Goal: Task Accomplishment & Management: Manage account settings

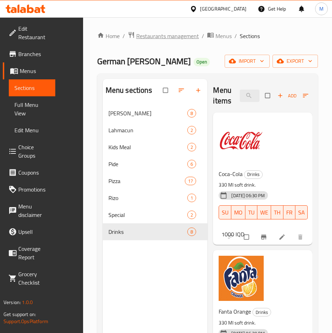
click at [149, 32] on span "Restaurants management" at bounding box center [167, 36] width 63 height 8
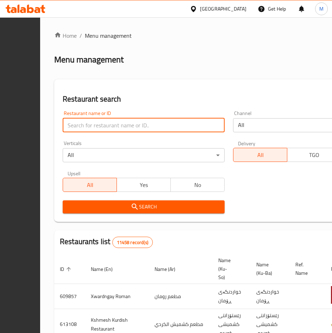
click at [136, 123] on input "search" at bounding box center [144, 125] width 162 height 14
type input "froot mood"
click button "Search" at bounding box center [144, 206] width 162 height 13
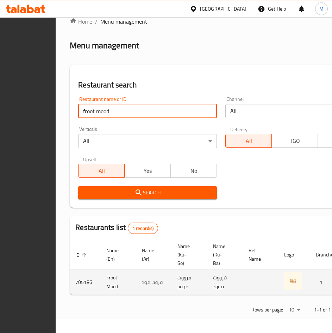
scroll to position [0, 192]
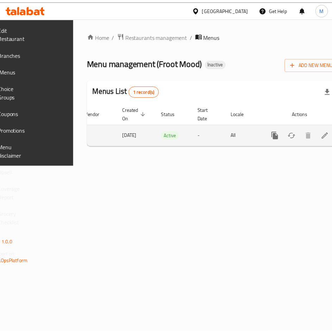
scroll to position [0, 125]
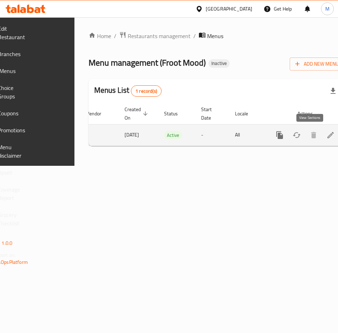
click at [327, 135] on icon "enhanced table" at bounding box center [330, 135] width 6 height 6
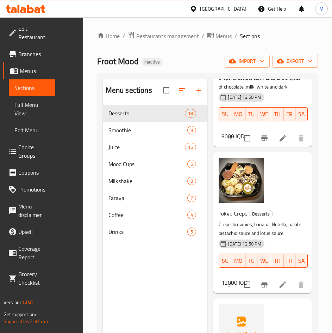
scroll to position [388, 0]
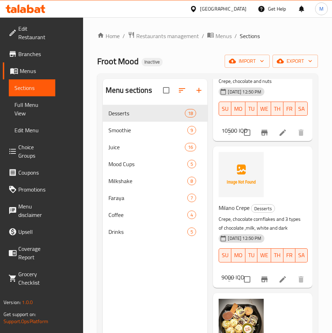
click at [230, 211] on span "Milano Crepe" at bounding box center [234, 207] width 31 height 11
click at [236, 207] on span "Milano Crepe" at bounding box center [234, 207] width 31 height 11
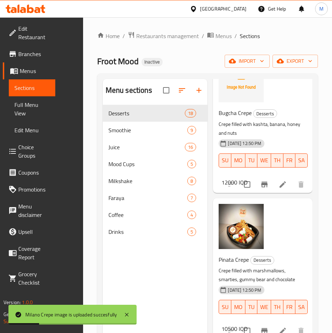
scroll to position [740, 0]
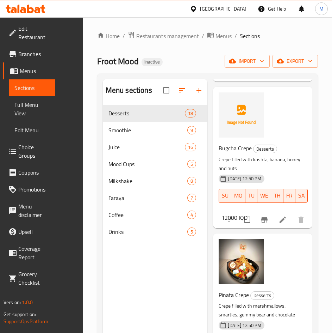
click at [234, 153] on span "Bugcha Crepe" at bounding box center [235, 148] width 33 height 11
copy h6 "Bugcha Crepe"
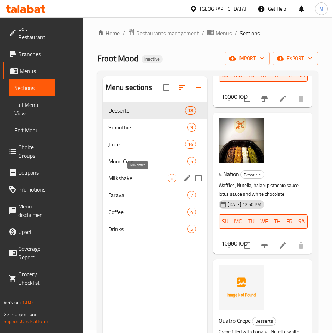
scroll to position [0, 0]
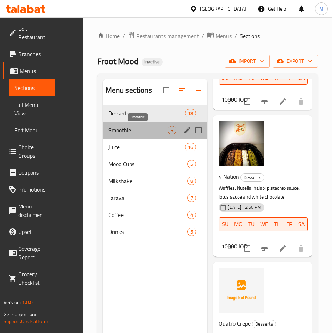
click at [131, 129] on span "Smoothie" at bounding box center [138, 130] width 59 height 8
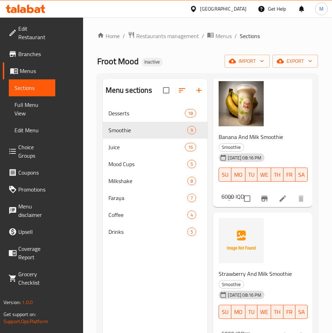
scroll to position [70, 0]
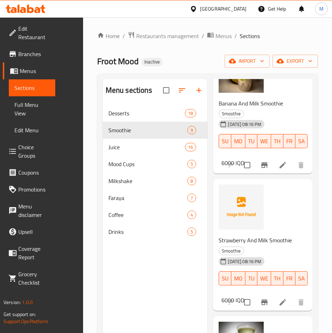
click at [297, 226] on div "Strawberry And Milk Smoothie Smoothie [DATE] 08:16 PM SU MO TU WE TH FR SA 6000…" at bounding box center [263, 244] width 94 height 126
click at [258, 240] on span "Strawberry And Milk Smoothie" at bounding box center [255, 240] width 73 height 11
click at [258, 241] on span "Strawberry And Milk Smoothie" at bounding box center [255, 240] width 73 height 11
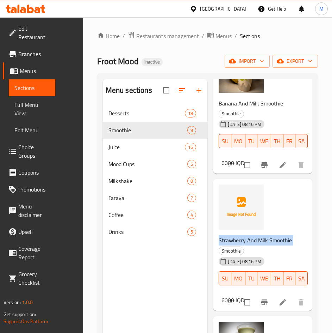
copy h6 "Strawberry And Milk Smoothie"
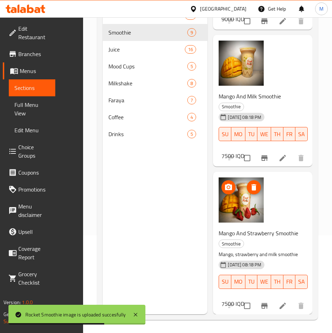
scroll to position [99, 0]
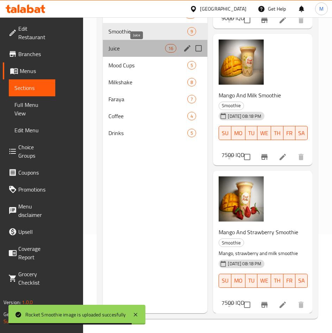
click at [135, 50] on span "Juice" at bounding box center [137, 48] width 57 height 8
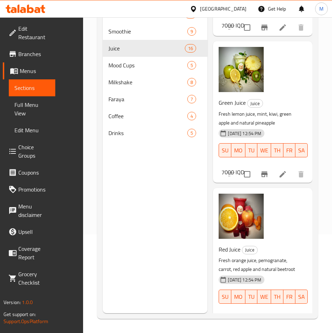
scroll to position [2002, 0]
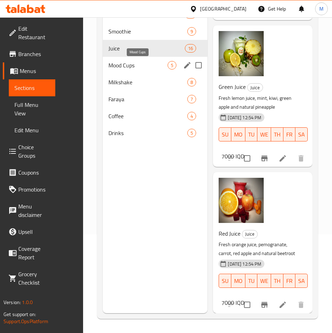
click at [135, 64] on span "Mood Cups" at bounding box center [138, 65] width 59 height 8
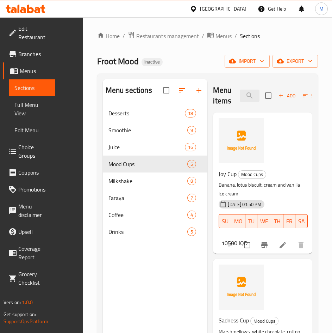
click at [224, 176] on span "Joy Cup" at bounding box center [228, 173] width 18 height 11
copy h6 "Joy Cup"
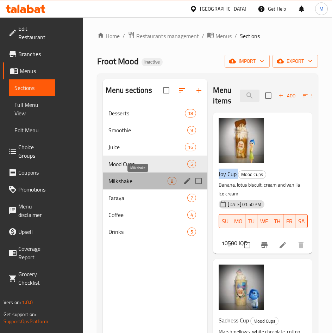
click at [131, 179] on span "Milkshake" at bounding box center [138, 181] width 59 height 8
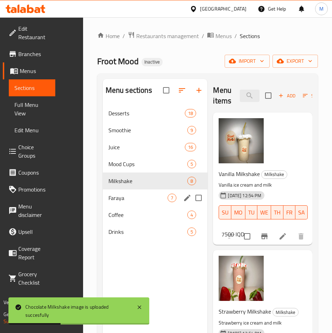
click at [136, 194] on span "Faraya" at bounding box center [138, 197] width 59 height 8
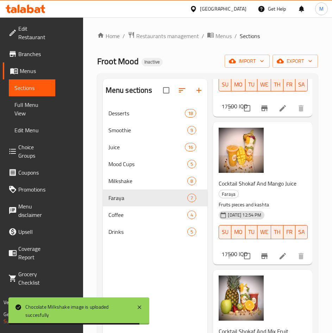
scroll to position [712, 0]
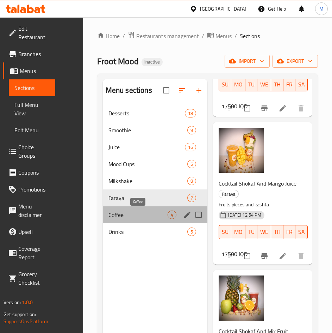
click at [123, 213] on span "Coffee" at bounding box center [138, 214] width 59 height 8
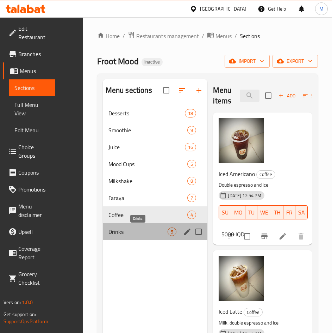
click at [131, 228] on span "Drinks" at bounding box center [138, 231] width 59 height 8
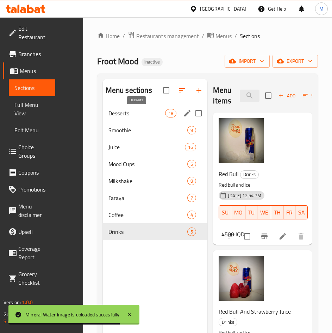
click at [132, 117] on span "Desserts" at bounding box center [137, 113] width 57 height 8
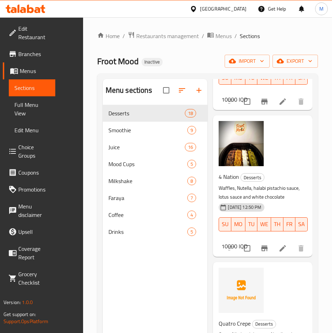
scroll to position [99, 0]
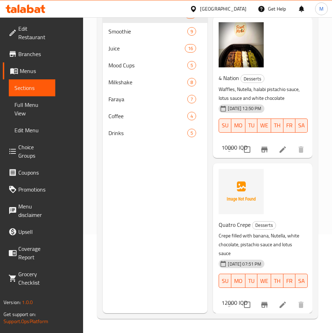
click at [230, 222] on span "Quatro Crepe" at bounding box center [235, 224] width 32 height 11
click at [228, 223] on span "Quatro Crepe" at bounding box center [235, 224] width 32 height 11
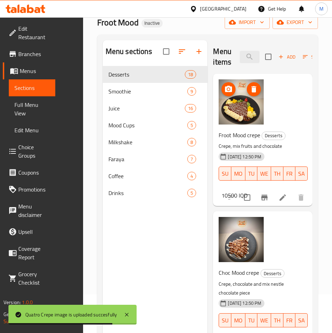
scroll to position [0, 0]
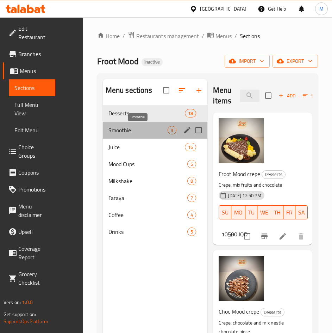
click at [143, 127] on span "Smoothie" at bounding box center [138, 130] width 59 height 8
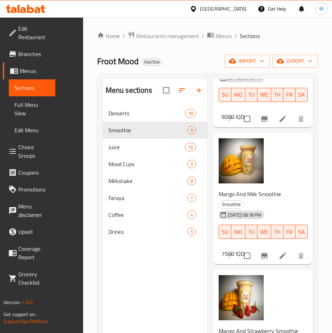
scroll to position [99, 0]
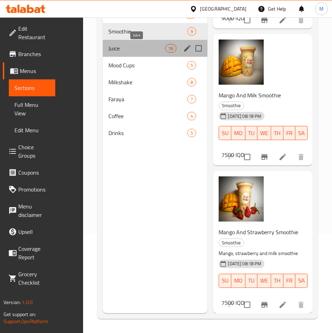
click at [139, 44] on span "Juice" at bounding box center [137, 48] width 57 height 8
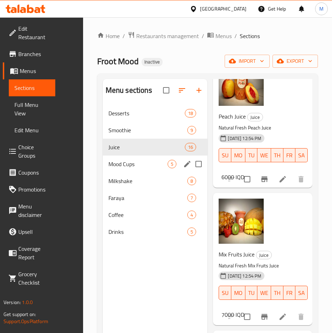
click at [129, 160] on span "Mood Cups" at bounding box center [138, 164] width 59 height 8
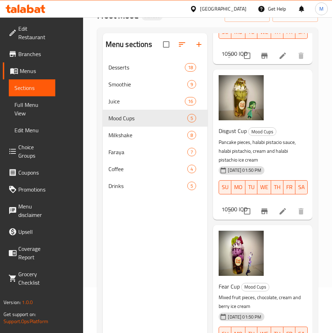
scroll to position [99, 0]
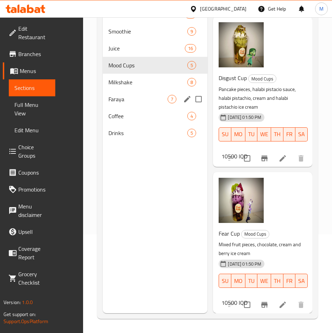
click at [135, 81] on span "Milkshake" at bounding box center [148, 82] width 79 height 8
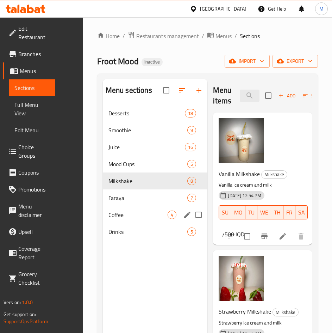
click at [115, 189] on div "Faraya 7" at bounding box center [155, 197] width 105 height 17
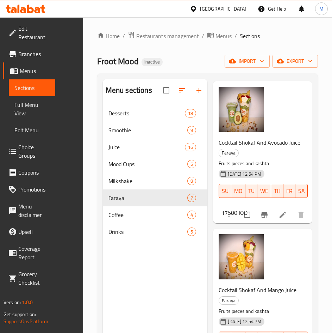
scroll to position [712, 0]
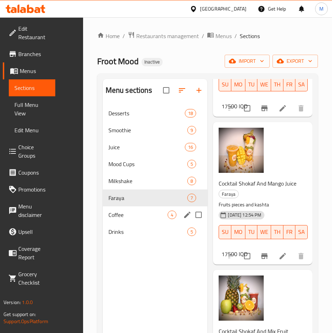
click at [132, 221] on div "Coffee 4" at bounding box center [155, 214] width 105 height 17
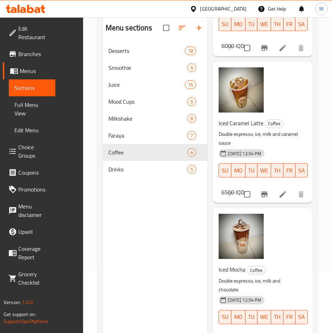
scroll to position [99, 0]
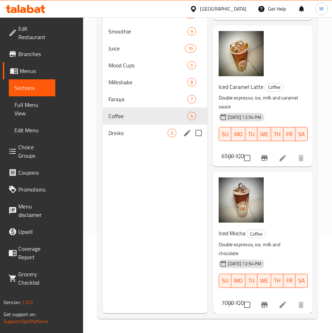
click at [129, 127] on div "Drinks 5" at bounding box center [155, 132] width 105 height 17
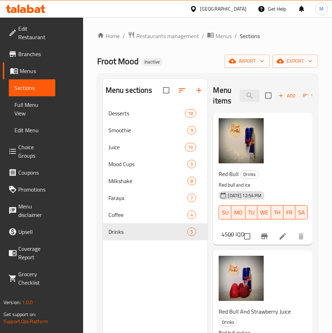
click at [163, 30] on div "Home / Restaurants management / Menus / Sections Froot Mood Inactive import exp…" at bounding box center [207, 224] width 249 height 414
click at [162, 33] on span "Restaurants management" at bounding box center [167, 36] width 63 height 8
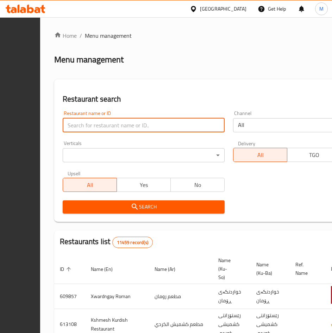
click at [165, 125] on input "search" at bounding box center [144, 125] width 162 height 14
type input "b"
type input "falafel bawan"
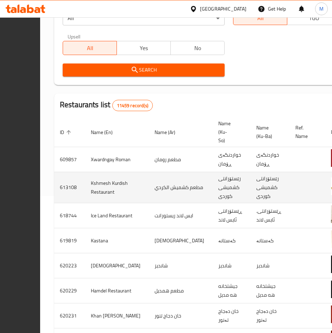
scroll to position [141, 0]
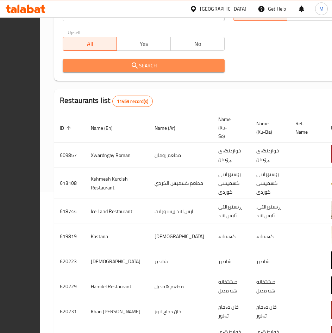
click at [192, 61] on span "Search" at bounding box center [143, 65] width 151 height 9
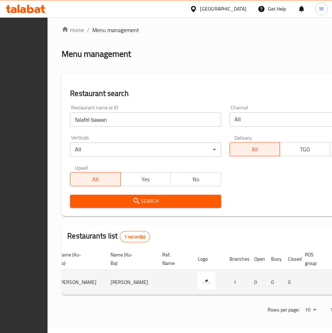
scroll to position [0, 192]
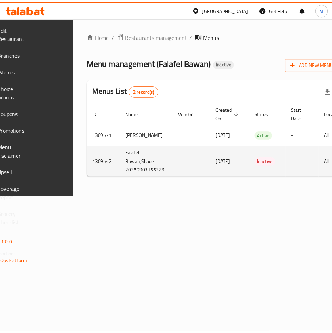
scroll to position [0, 125]
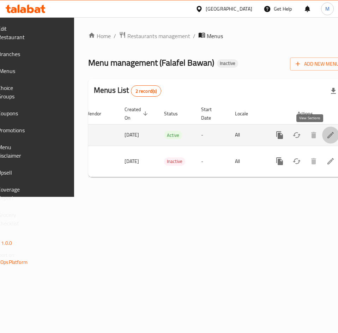
click at [326, 138] on icon "enhanced table" at bounding box center [330, 135] width 8 height 8
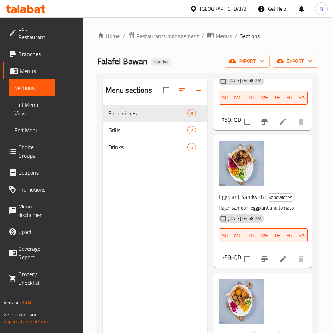
scroll to position [820, 0]
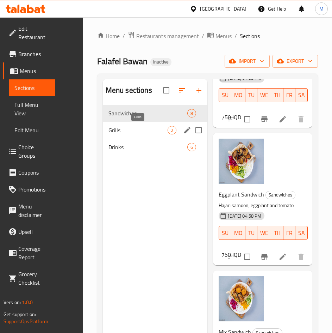
click at [109, 130] on span "Grills" at bounding box center [138, 130] width 59 height 8
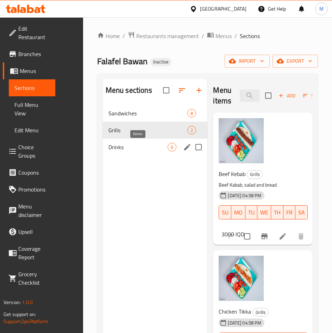
click at [132, 138] on div "Drinks 6" at bounding box center [155, 146] width 105 height 17
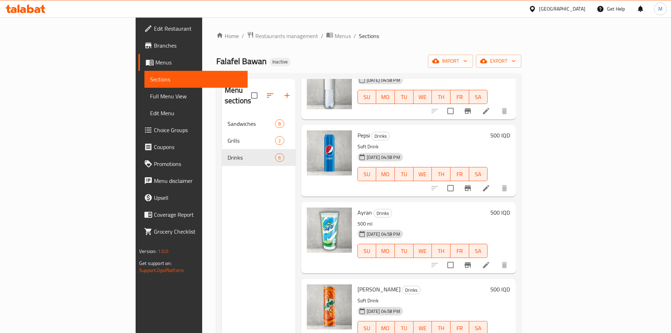
scroll to position [136, 0]
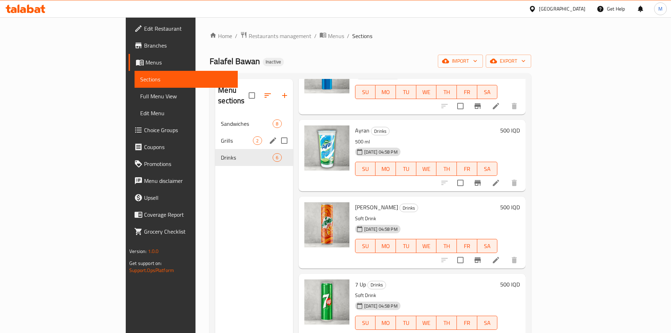
click at [221, 136] on span "Grills" at bounding box center [237, 140] width 32 height 8
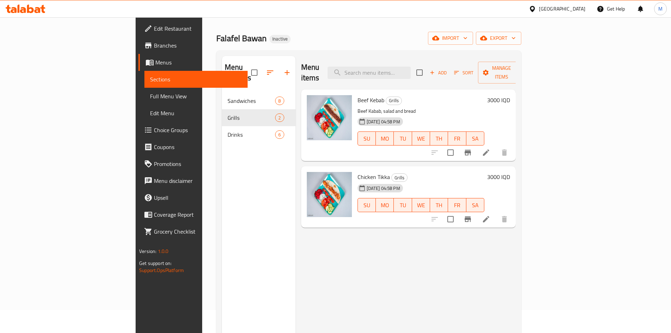
scroll to position [35, 0]
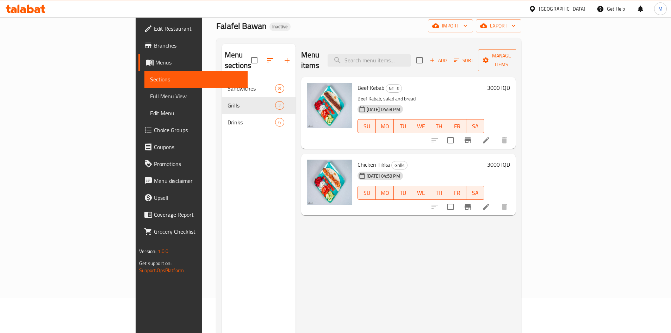
click at [489, 137] on icon at bounding box center [486, 140] width 6 height 6
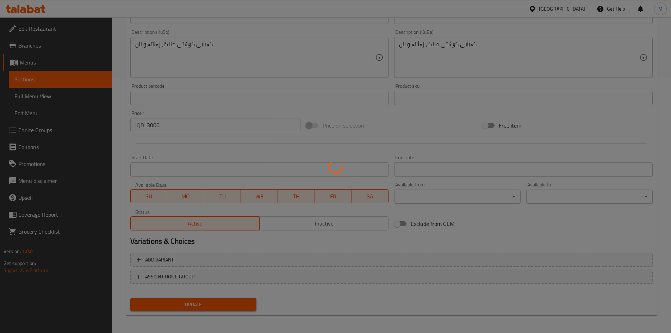
scroll to position [256, 0]
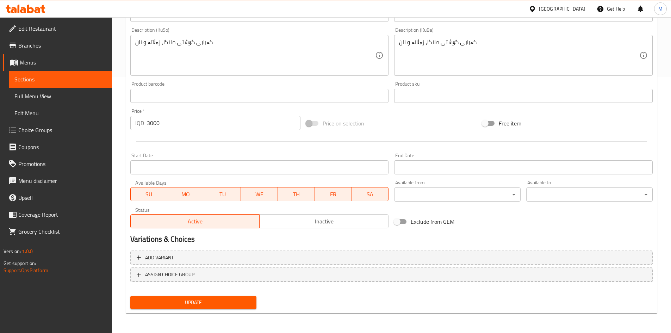
click at [332, 216] on div "Home / Restaurants management / Menus / Sections / item / update Grills section…" at bounding box center [391, 47] width 531 height 544
click at [328, 224] on span "Inactive" at bounding box center [323, 221] width 123 height 10
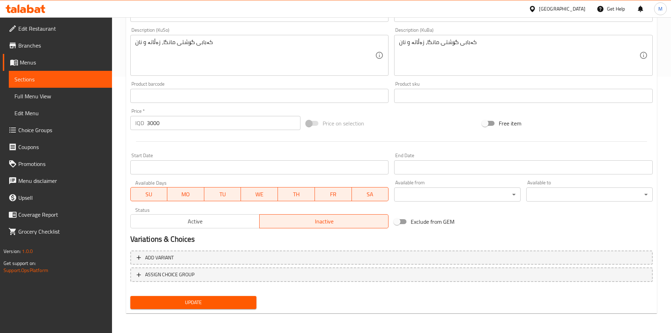
click at [230, 305] on span "Update" at bounding box center [193, 302] width 115 height 9
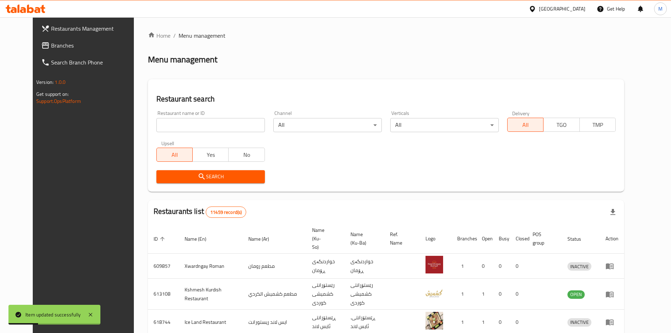
scroll to position [35, 0]
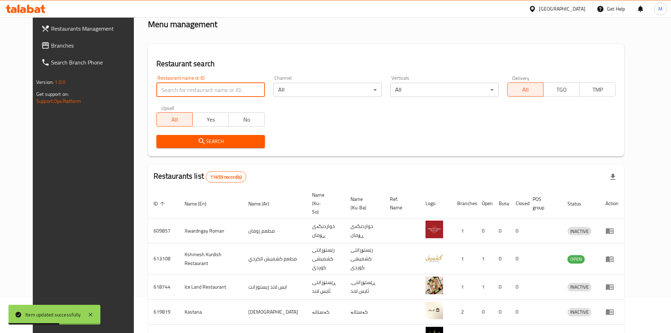
click at [191, 92] on input "search" at bounding box center [210, 90] width 109 height 14
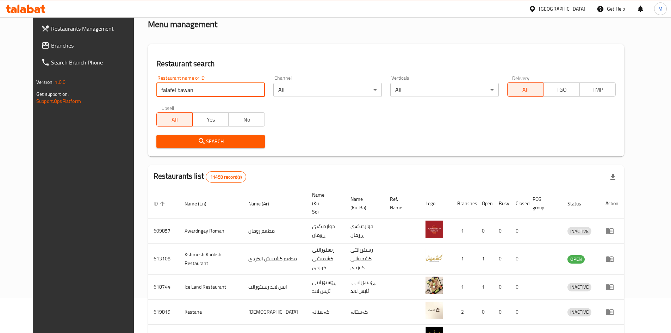
type input "falafel bawan"
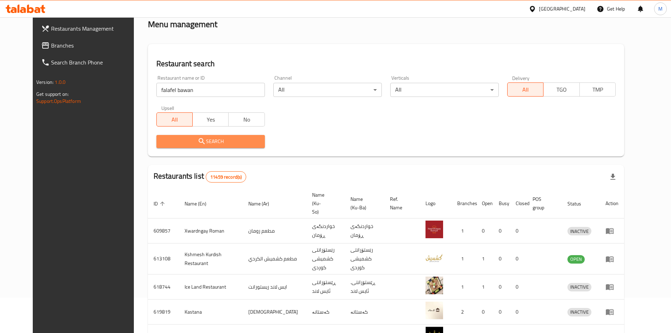
click at [208, 139] on span "Search" at bounding box center [210, 141] width 97 height 9
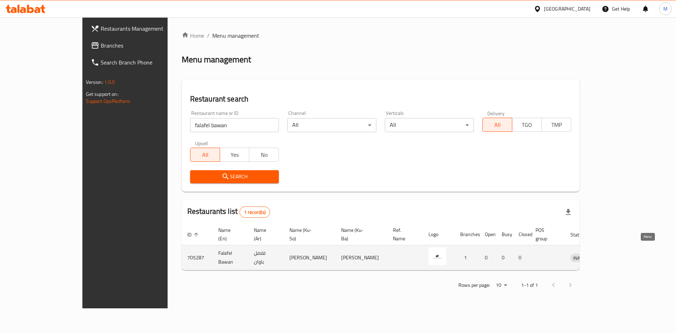
click at [617, 255] on icon "enhanced table" at bounding box center [613, 258] width 8 height 6
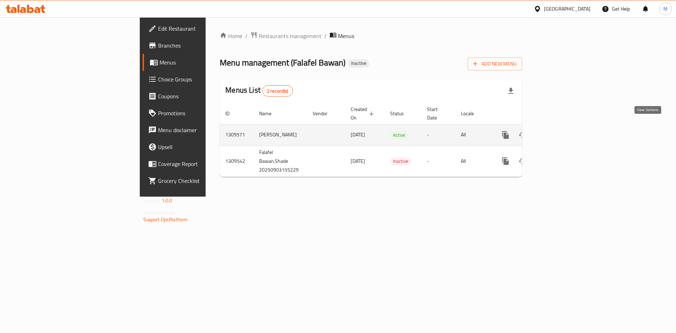
click at [560, 132] on icon "enhanced table" at bounding box center [556, 135] width 6 height 6
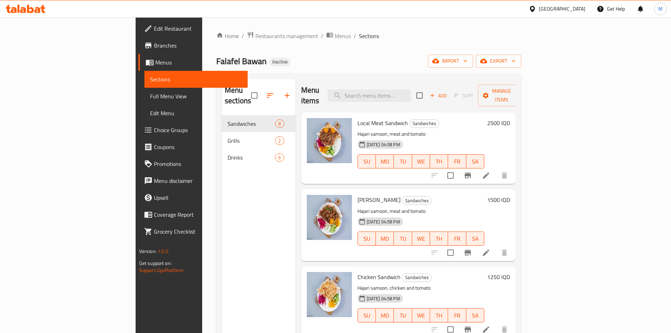
scroll to position [35, 0]
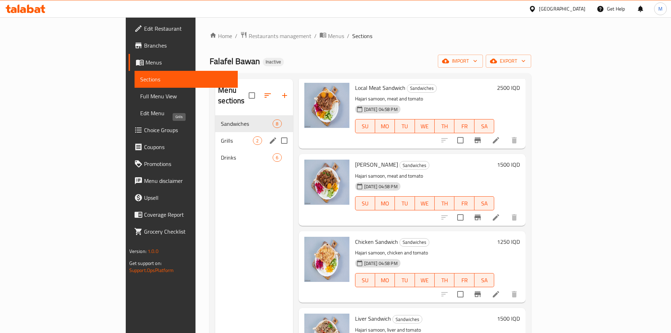
click at [215, 132] on div "Grills 2" at bounding box center [254, 140] width 78 height 17
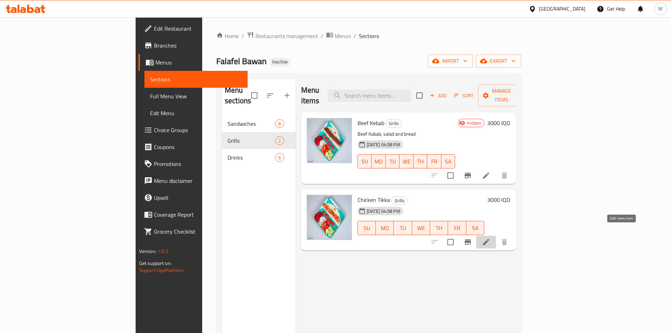
click at [490, 238] on icon at bounding box center [486, 242] width 8 height 8
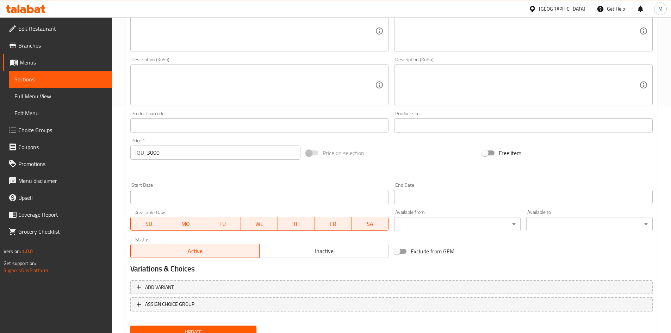
scroll to position [256, 0]
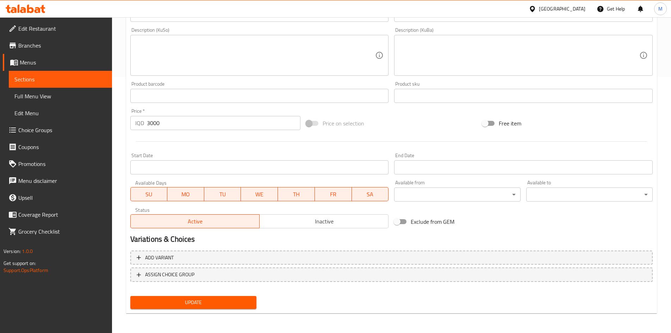
click at [285, 221] on span "Inactive" at bounding box center [323, 221] width 123 height 10
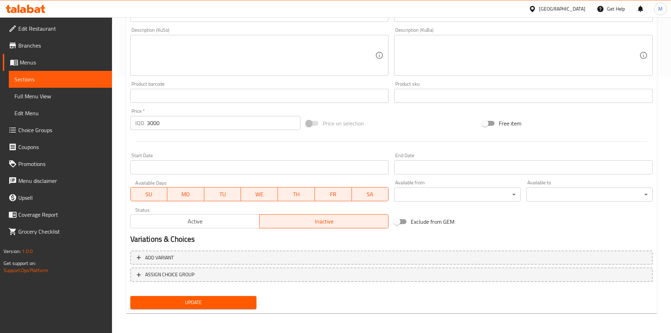
click at [245, 296] on div "Update" at bounding box center [194, 302] width 132 height 19
click at [244, 296] on button "Update" at bounding box center [193, 302] width 126 height 13
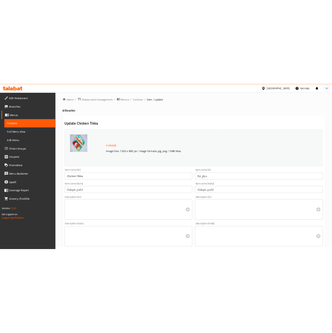
scroll to position [0, 0]
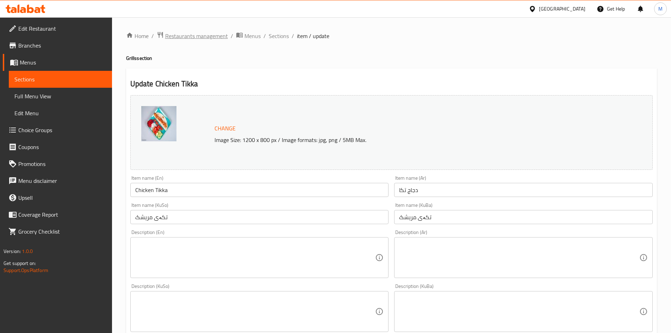
click at [215, 36] on span "Restaurants management" at bounding box center [196, 36] width 63 height 8
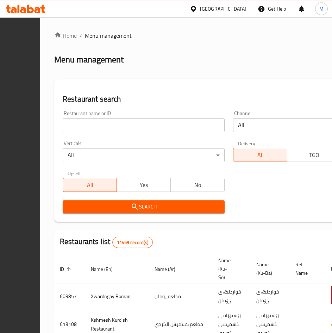
click at [173, 123] on input "search" at bounding box center [144, 125] width 162 height 14
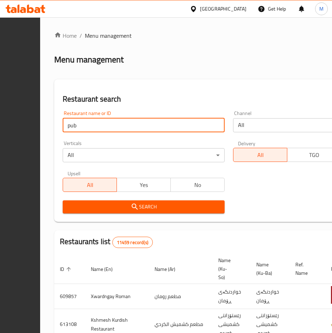
click at [149, 129] on input "pub" at bounding box center [144, 125] width 162 height 14
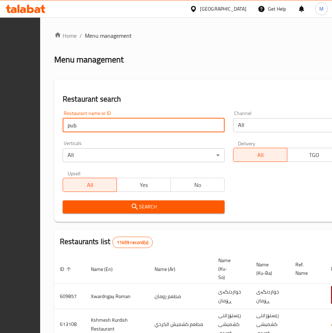
click at [170, 124] on input "pub" at bounding box center [144, 125] width 162 height 14
type input "public"
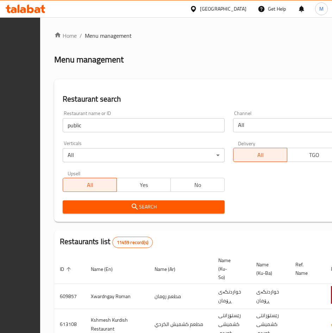
click at [174, 212] on button "Search" at bounding box center [144, 206] width 162 height 13
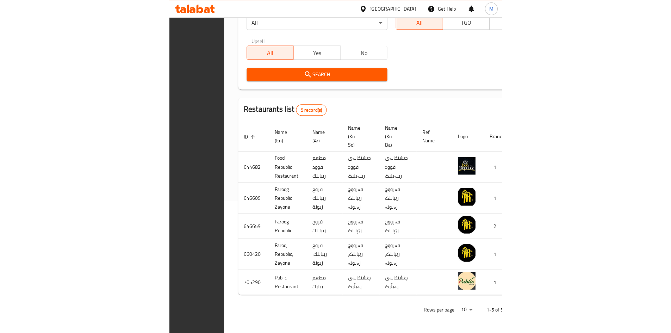
scroll to position [75, 0]
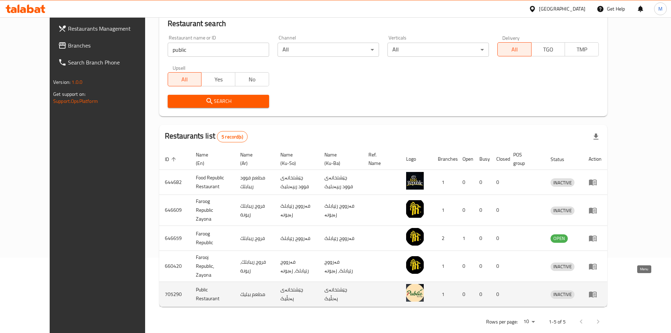
click at [597, 290] on icon "enhanced table" at bounding box center [593, 294] width 8 height 8
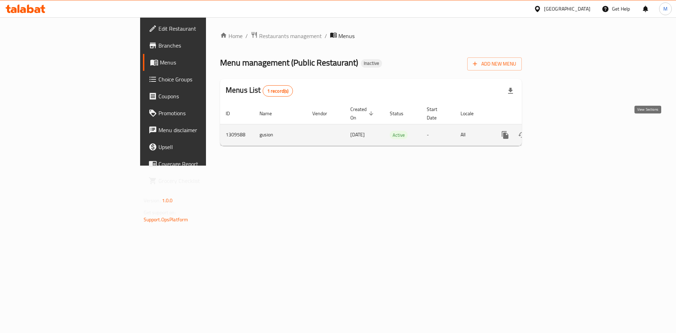
click at [565, 126] on link "enhanced table" at bounding box center [556, 134] width 17 height 17
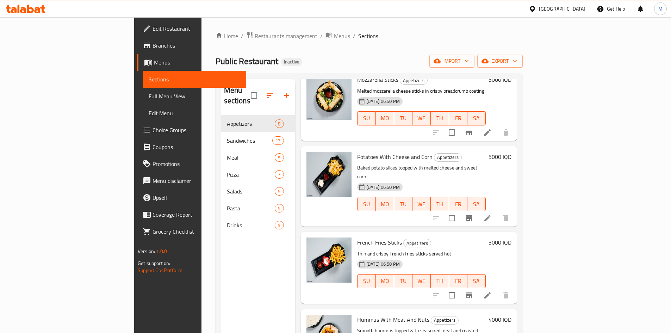
scroll to position [301, 0]
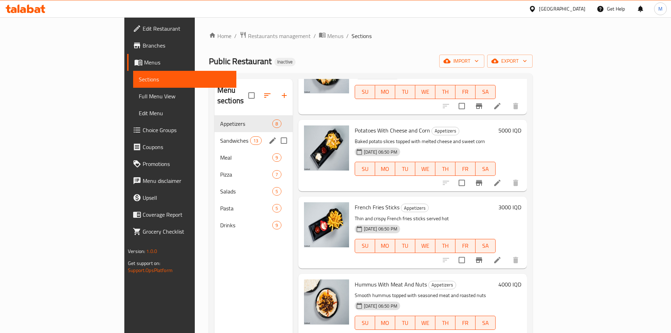
click at [220, 136] on span "Sandwiches" at bounding box center [235, 140] width 30 height 8
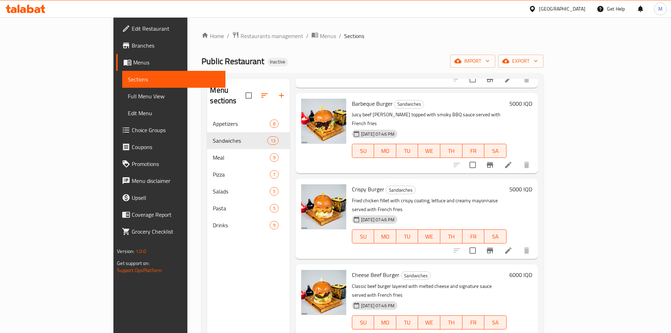
scroll to position [685, 0]
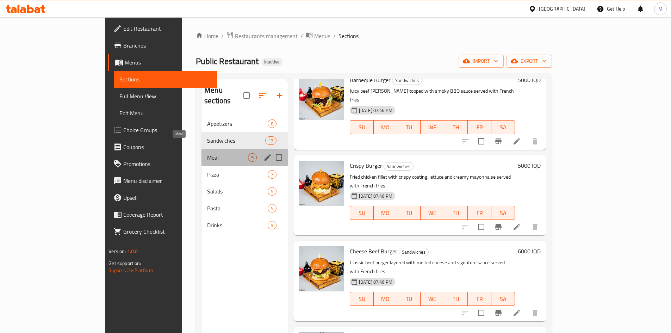
click at [207, 153] on span "Meal" at bounding box center [227, 157] width 41 height 8
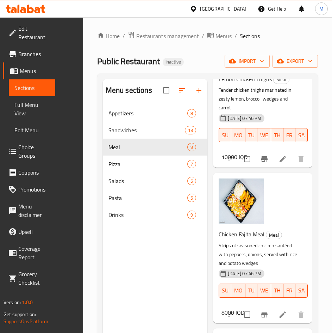
scroll to position [282, 0]
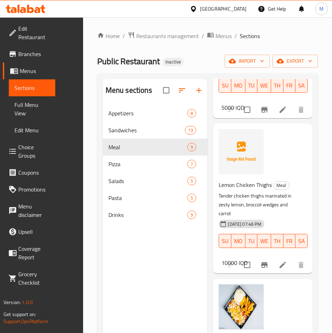
click at [242, 190] on span "Lemon Chicken Thighs" at bounding box center [245, 184] width 53 height 11
copy h6 "Lemon Chicken Thighs"
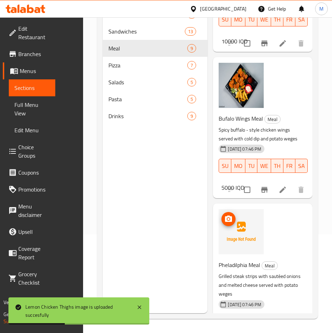
scroll to position [1071, 0]
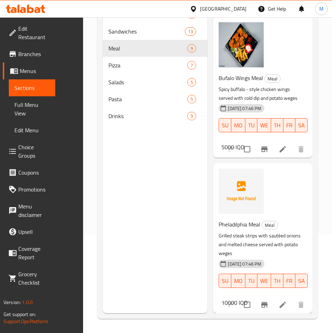
click at [228, 221] on span "Pheladilphia Meal" at bounding box center [240, 224] width 42 height 11
click at [228, 219] on span "Pheladilphia Meal" at bounding box center [240, 224] width 42 height 11
click at [228, 220] on span "Pheladilphia Meal" at bounding box center [240, 224] width 42 height 11
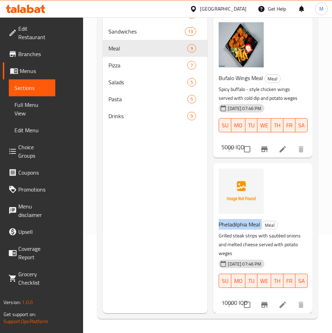
click at [228, 220] on span "Pheladilphia Meal" at bounding box center [240, 224] width 42 height 11
copy h6 "Pheladilphia Meal"
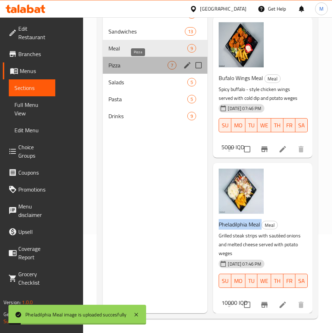
click at [124, 67] on span "Pizza" at bounding box center [138, 65] width 59 height 8
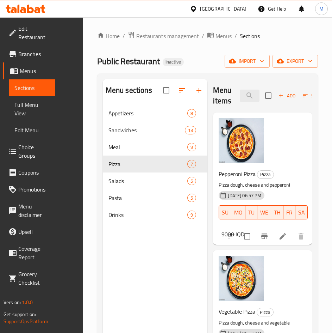
click at [95, 182] on div "Home / Restaurants management / Menus / Sections Public Restaurant Inactive imp…" at bounding box center [207, 224] width 249 height 414
click at [120, 179] on span "Salads" at bounding box center [148, 181] width 79 height 8
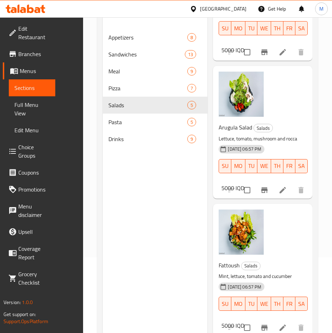
scroll to position [99, 0]
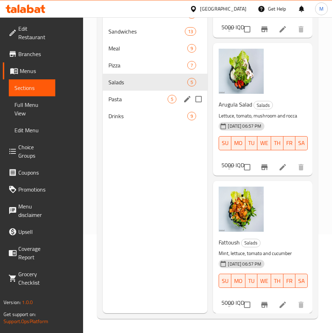
click at [117, 96] on span "Pasta" at bounding box center [138, 99] width 59 height 8
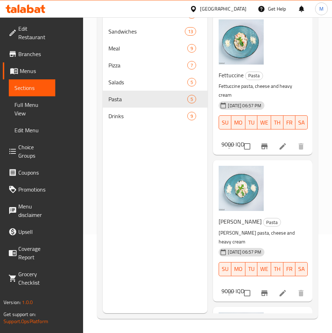
click at [130, 115] on span "Drinks" at bounding box center [148, 116] width 79 height 8
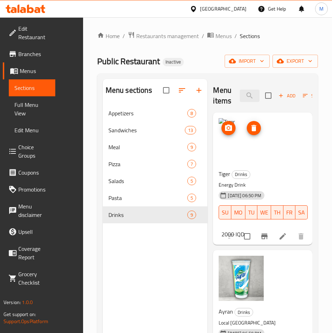
click at [256, 126] on icon "delete image" at bounding box center [254, 128] width 8 height 8
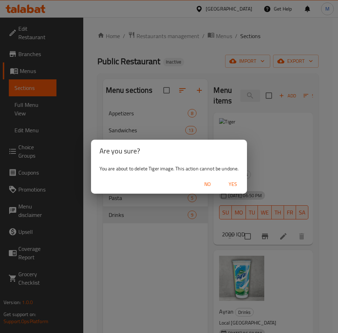
drag, startPoint x: 226, startPoint y: 182, endPoint x: 231, endPoint y: 182, distance: 4.6
click at [231, 182] on span "Yes" at bounding box center [232, 184] width 17 height 9
